Goal: Information Seeking & Learning: Check status

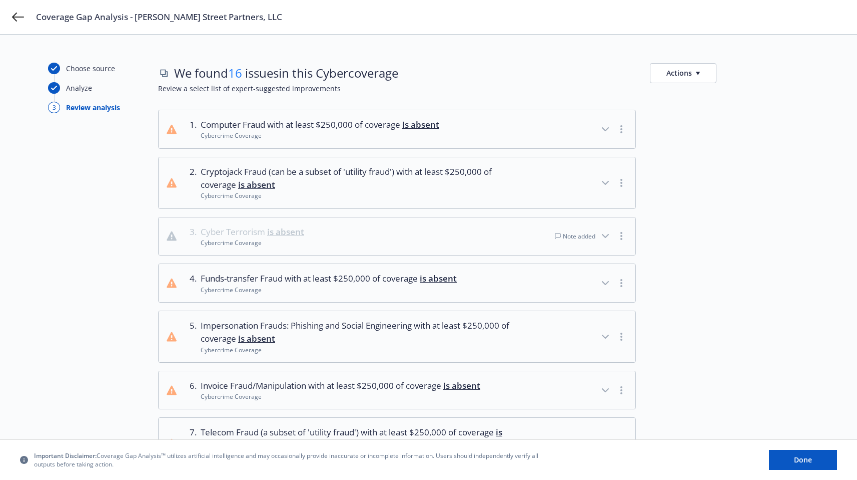
click at [574, 238] on div "Note added" at bounding box center [575, 236] width 41 height 9
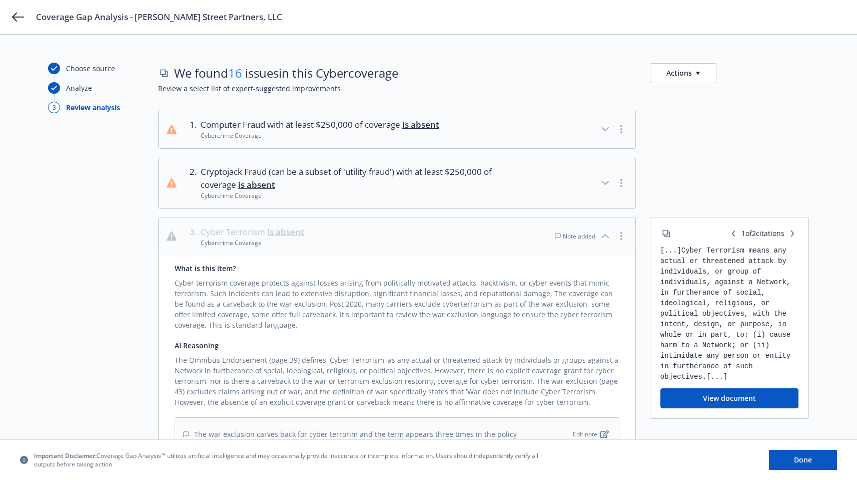
scroll to position [150, 0]
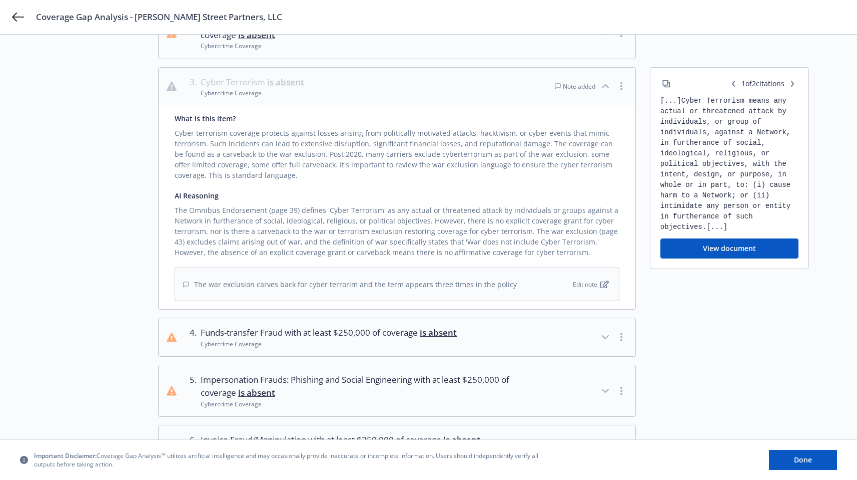
click at [596, 83] on div "Note added" at bounding box center [591, 87] width 73 height 22
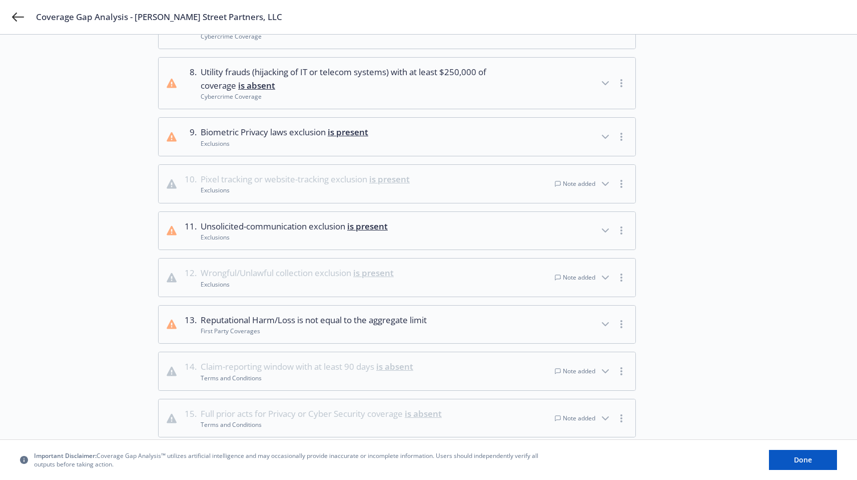
scroll to position [537, 0]
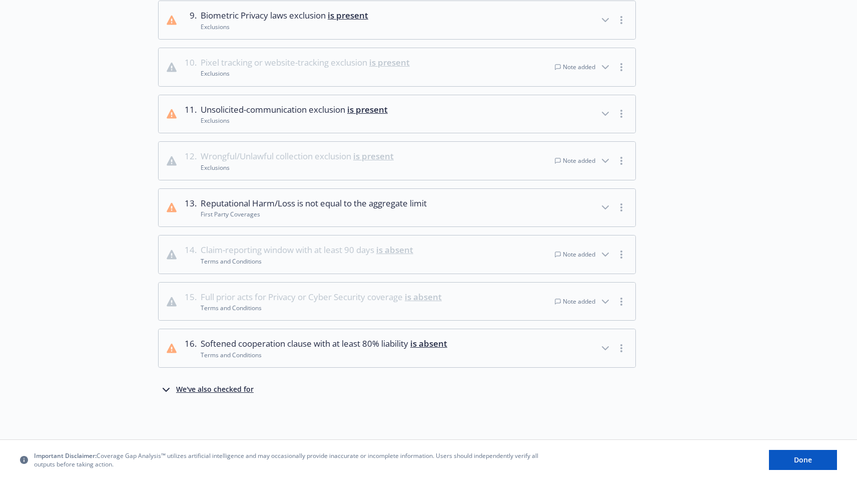
click at [570, 256] on div "Note added" at bounding box center [575, 254] width 41 height 9
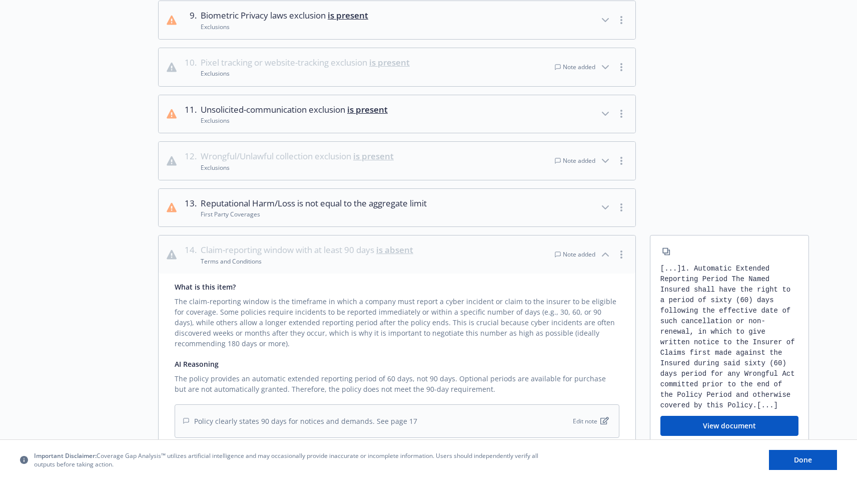
click at [562, 255] on div "Note added" at bounding box center [575, 254] width 41 height 9
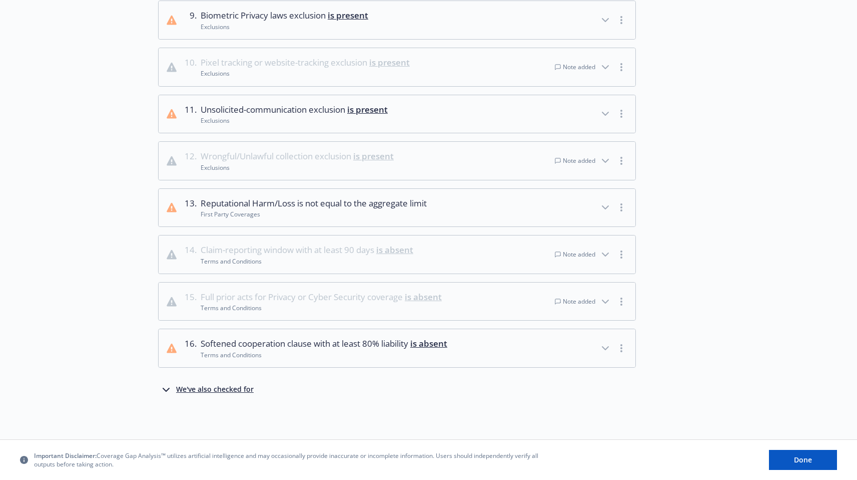
click at [566, 293] on div "Note added" at bounding box center [591, 301] width 73 height 22
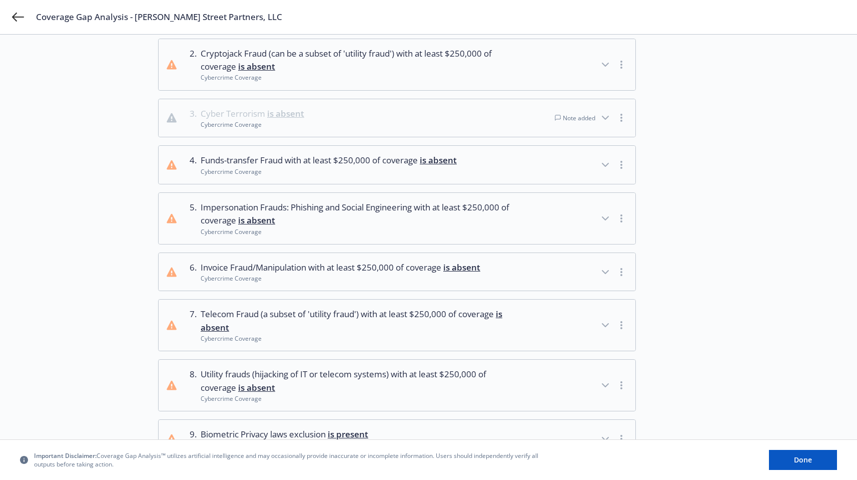
scroll to position [0, 0]
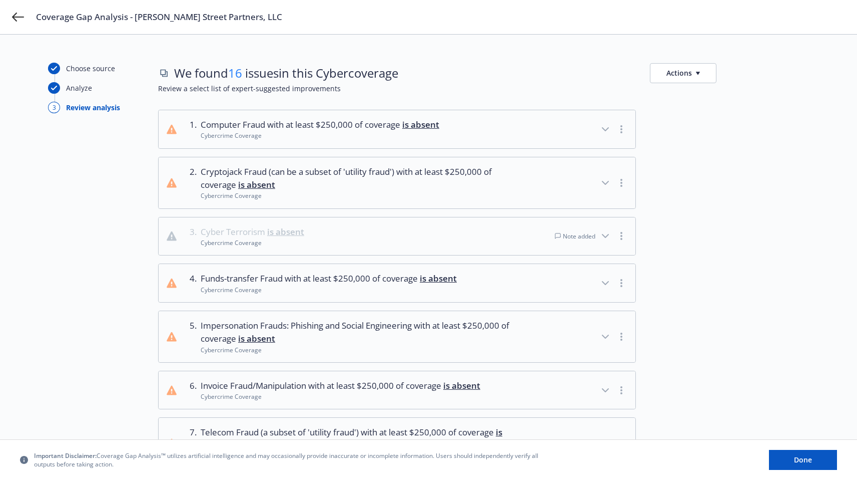
click at [605, 234] on icon "button" at bounding box center [606, 236] width 12 height 12
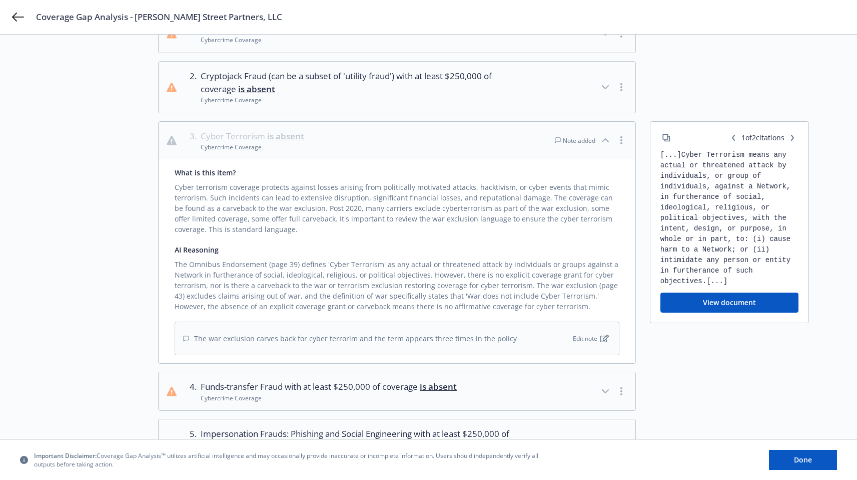
scroll to position [29, 0]
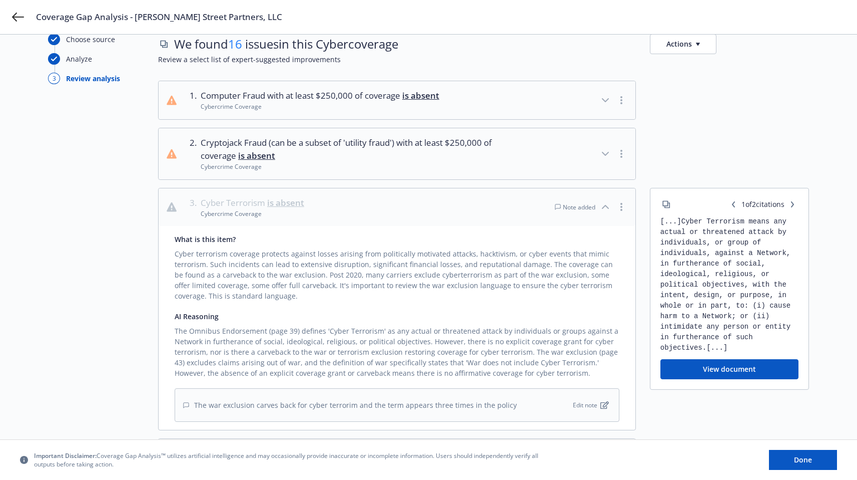
click at [790, 200] on button "button" at bounding box center [793, 204] width 12 height 12
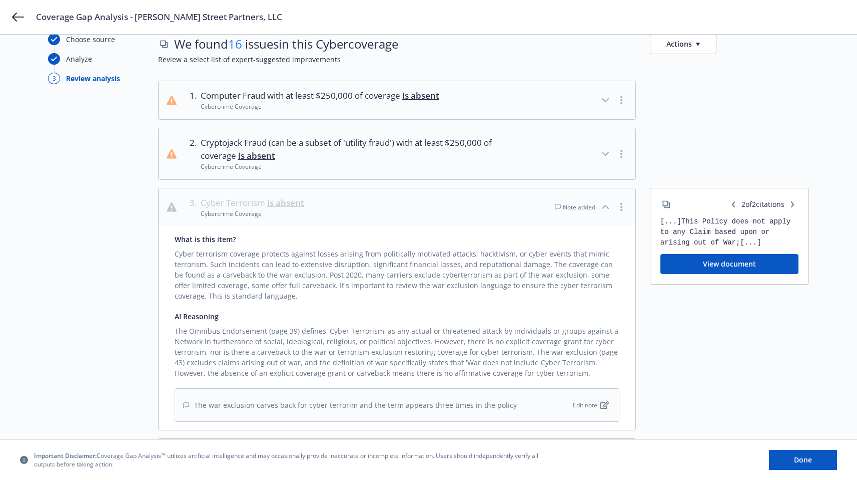
click at [790, 200] on button "button" at bounding box center [793, 204] width 12 height 12
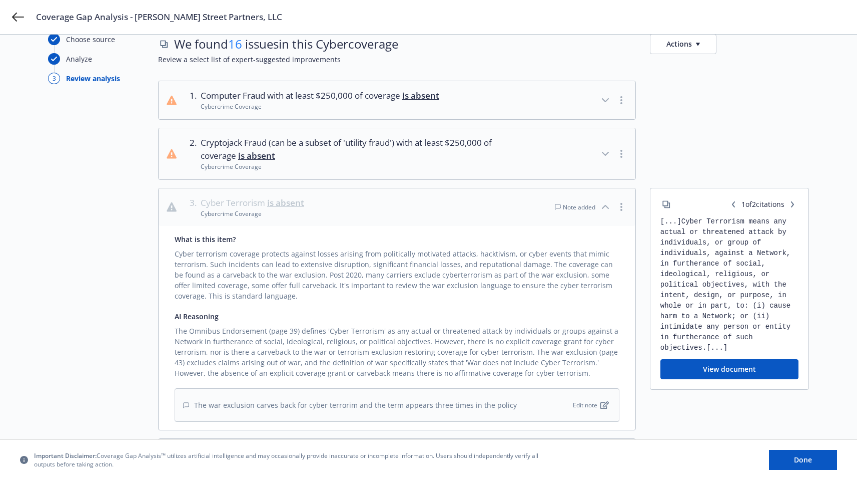
scroll to position [0, 0]
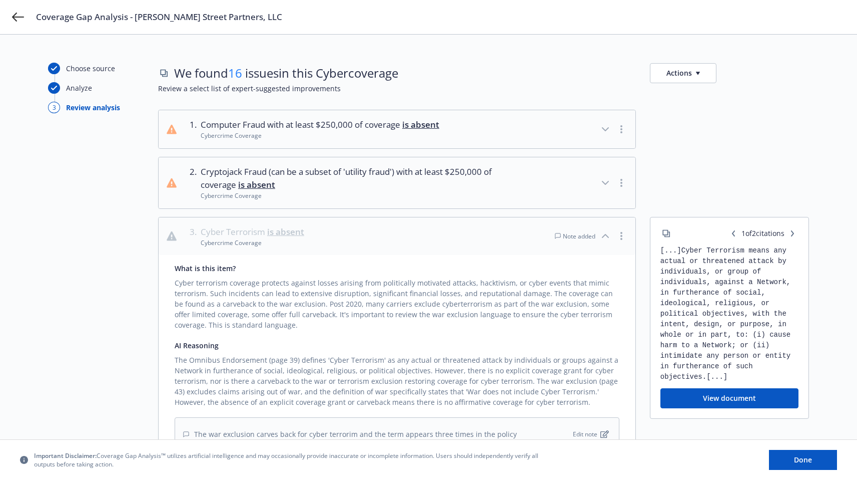
click at [702, 68] on button "Actions" at bounding box center [683, 73] width 67 height 20
click at [676, 158] on div at bounding box center [729, 183] width 159 height 52
click at [619, 234] on button "button" at bounding box center [622, 236] width 12 height 12
click at [623, 183] on button "button" at bounding box center [622, 183] width 12 height 12
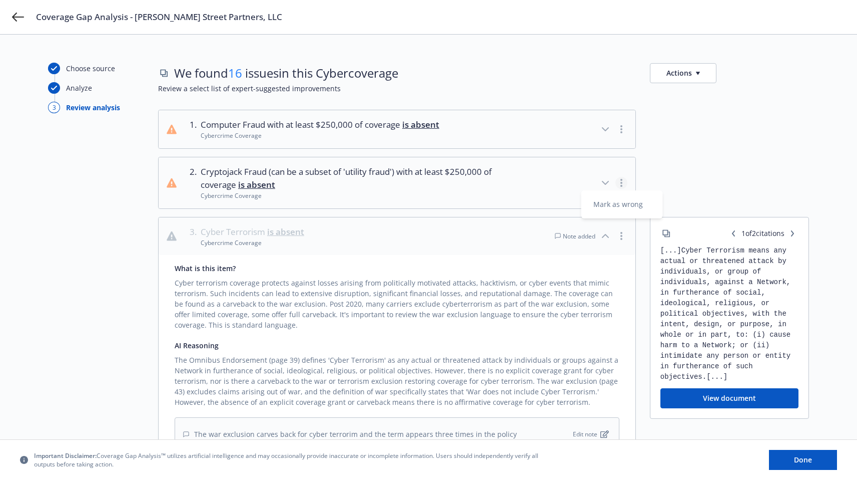
click at [715, 164] on div at bounding box center [729, 183] width 159 height 52
click at [621, 126] on circle "button" at bounding box center [622, 126] width 2 height 2
click at [732, 121] on div at bounding box center [729, 129] width 159 height 39
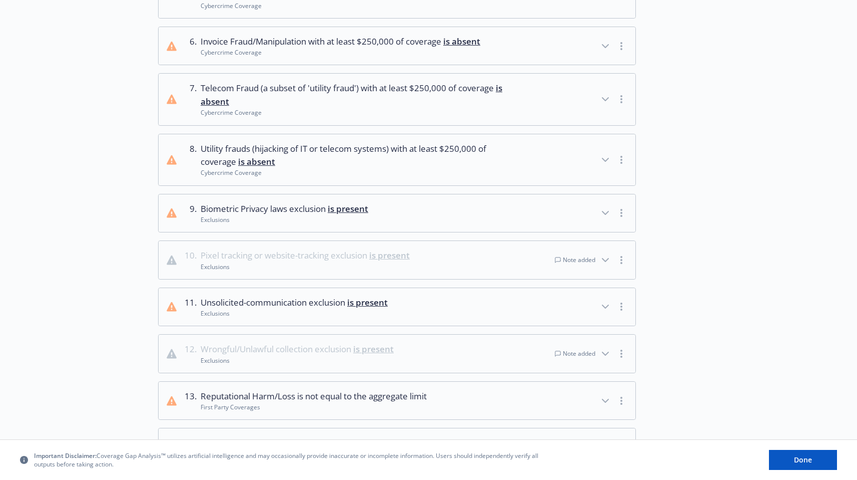
scroll to position [324, 0]
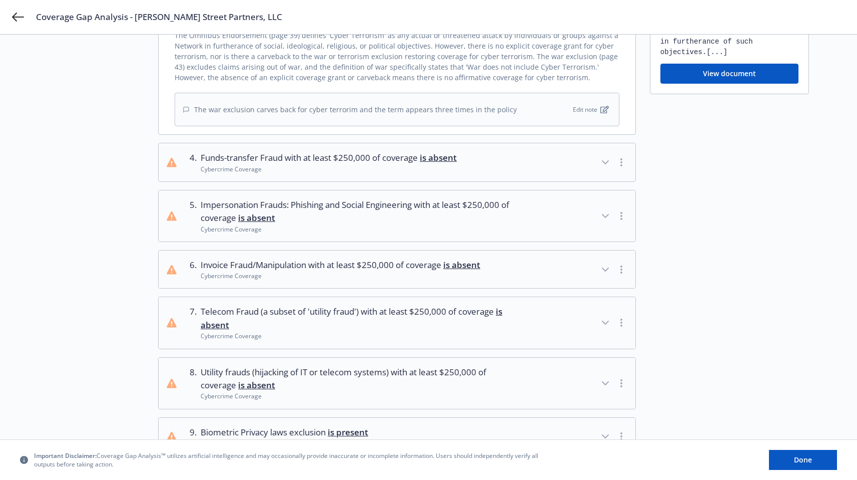
click at [779, 11] on div "Coverage Gap Analysis - [PERSON_NAME] Street Partners, LLC" at bounding box center [440, 17] width 809 height 12
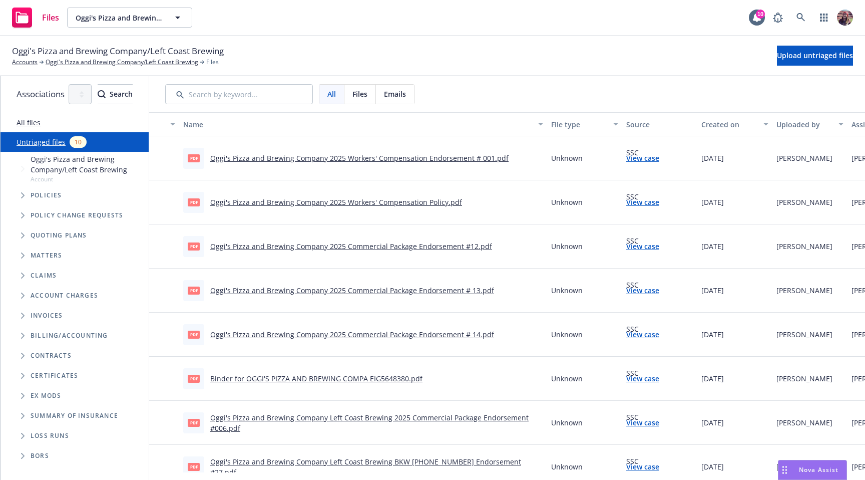
scroll to position [0, 222]
